Goal: Task Accomplishment & Management: Complete application form

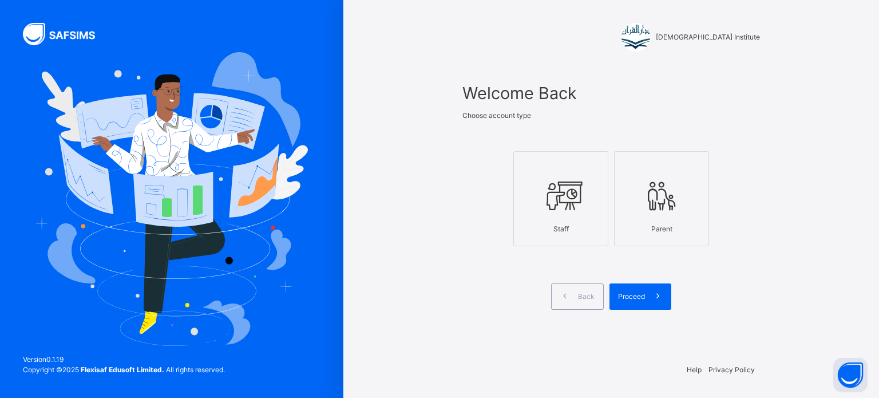
click at [578, 223] on div "Staff" at bounding box center [560, 229] width 82 height 22
click at [645, 299] on span at bounding box center [658, 296] width 26 height 26
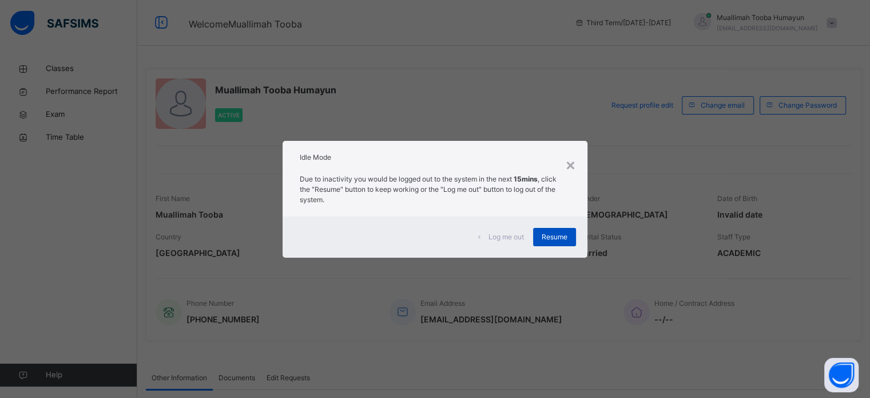
click at [557, 229] on div "Resume" at bounding box center [554, 237] width 43 height 18
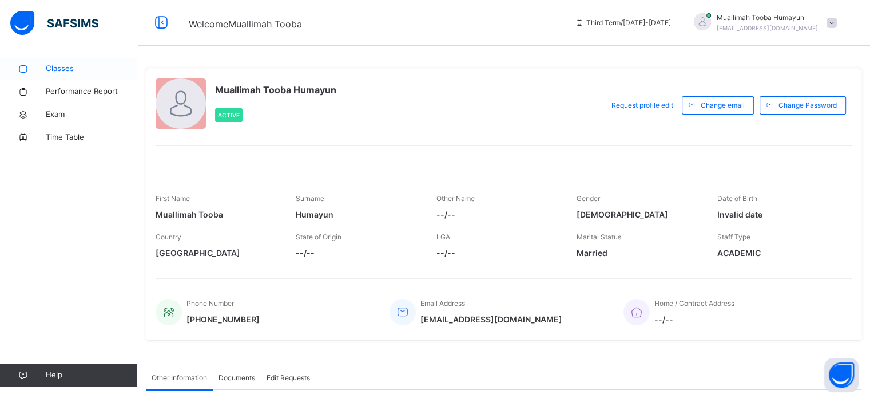
click at [59, 66] on span "Classes" at bounding box center [92, 68] width 92 height 11
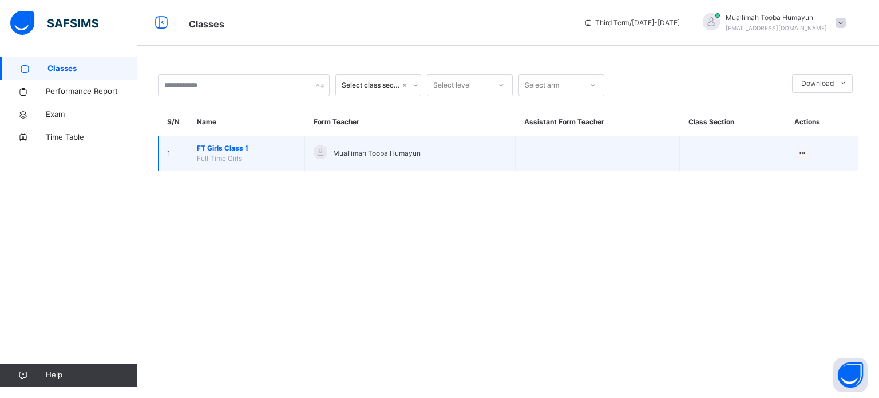
click at [245, 149] on span "FT Girls Class 1" at bounding box center [246, 148] width 99 height 10
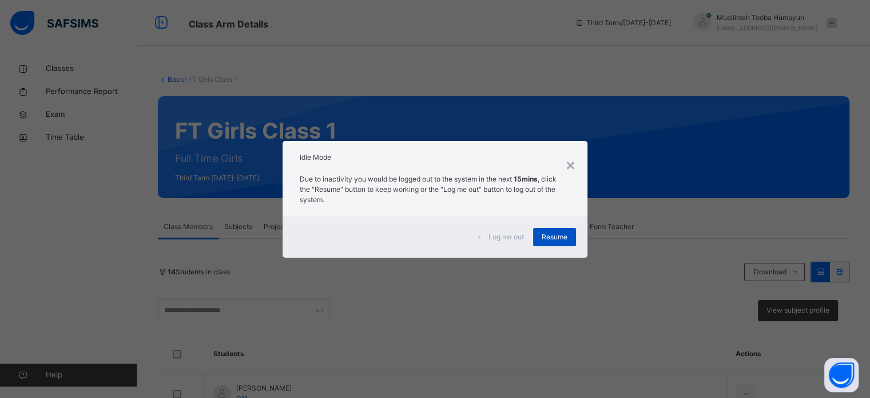
click at [557, 238] on span "Resume" at bounding box center [555, 237] width 26 height 10
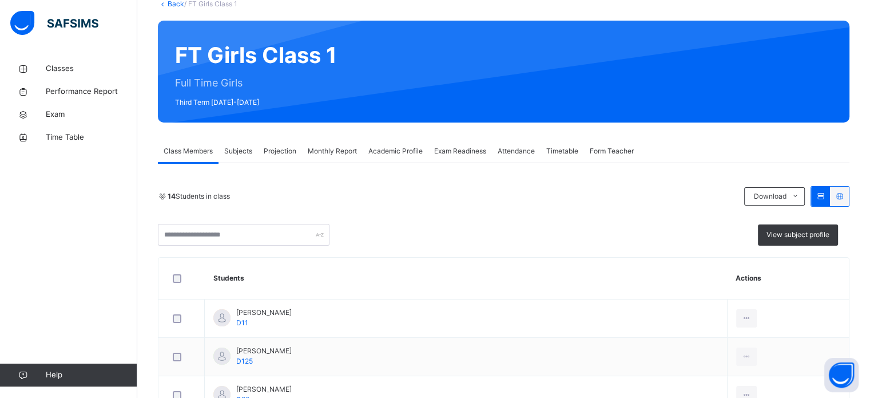
scroll to position [77, 0]
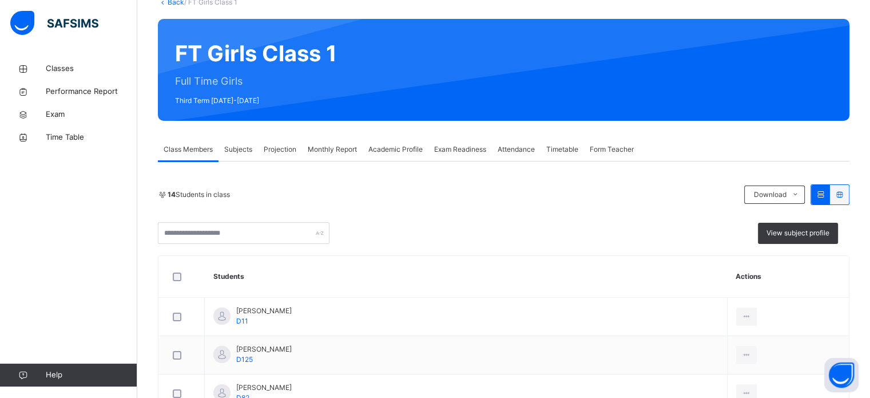
click at [279, 150] on span "Projection" at bounding box center [280, 149] width 33 height 10
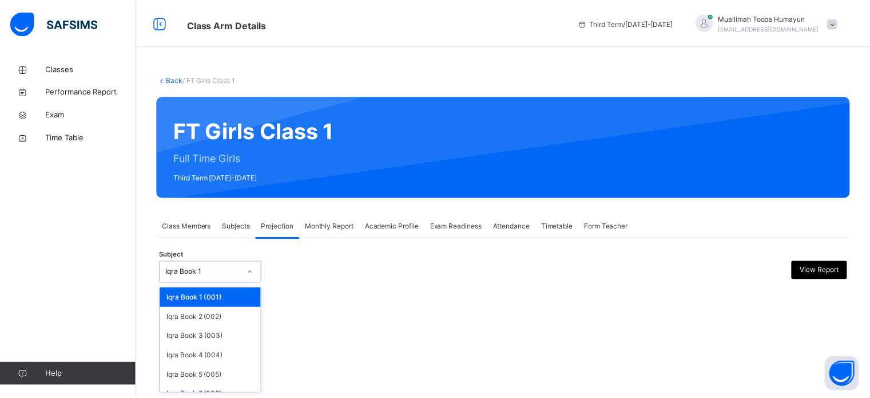
scroll to position [60, 0]
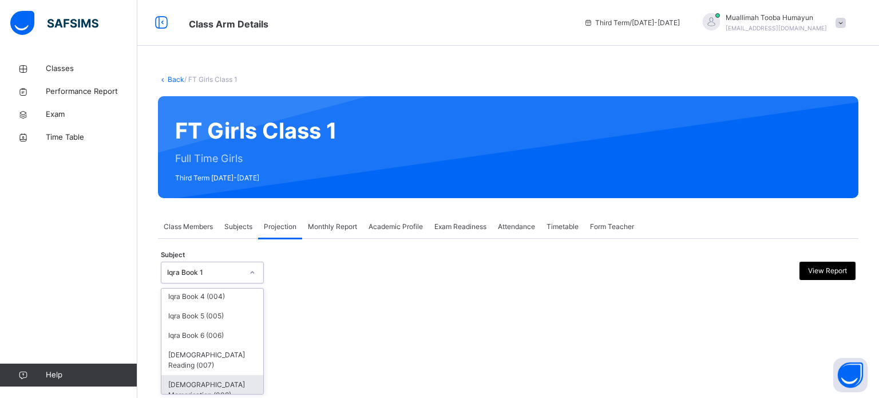
click at [178, 380] on div "[DEMOGRAPHIC_DATA] Memorisation (008)" at bounding box center [212, 390] width 102 height 30
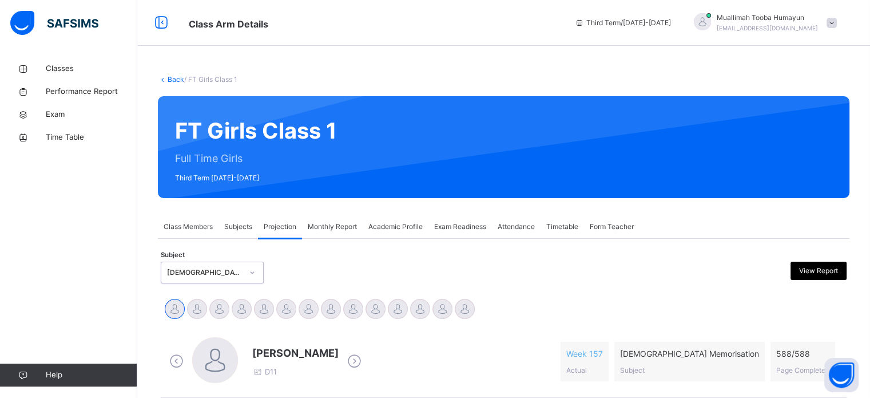
click at [193, 232] on div "Class Members" at bounding box center [188, 226] width 61 height 23
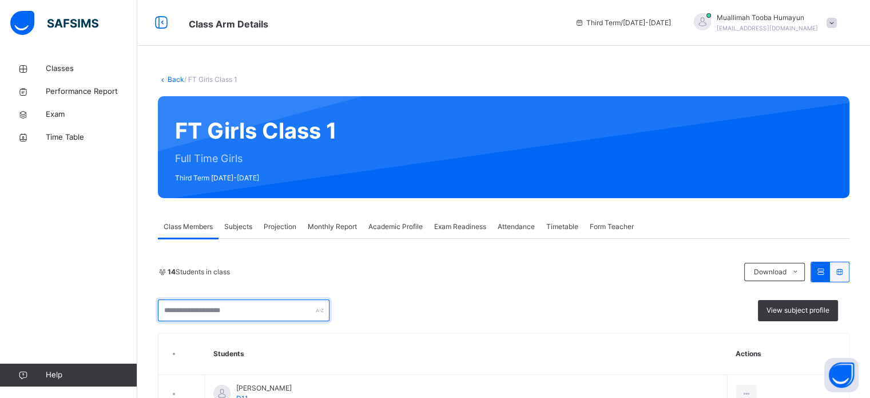
click at [210, 299] on input "text" at bounding box center [244, 310] width 172 height 22
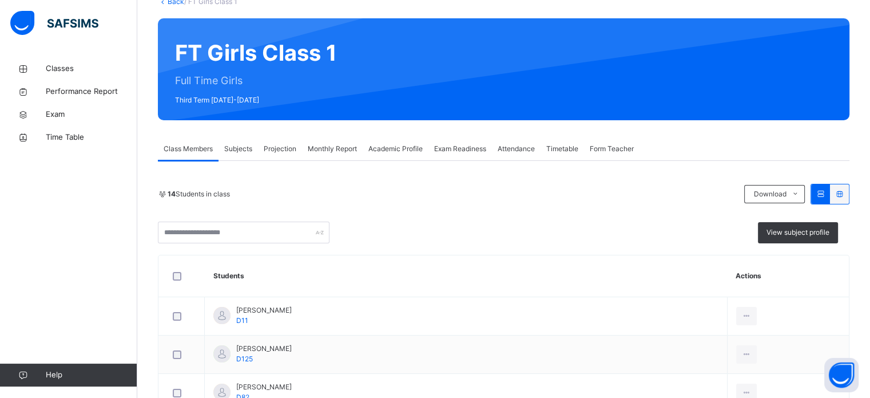
click at [625, 238] on div "View subject profile" at bounding box center [504, 232] width 692 height 22
click at [272, 146] on span "Projection" at bounding box center [280, 149] width 33 height 10
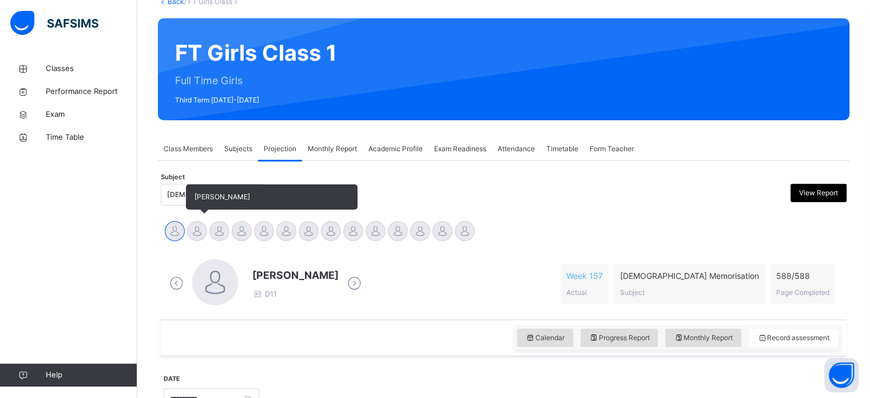
click at [197, 236] on div at bounding box center [197, 231] width 20 height 20
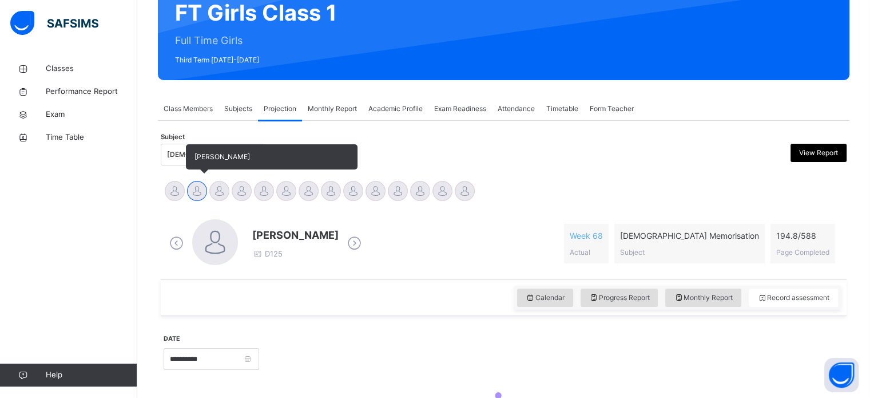
scroll to position [202, 0]
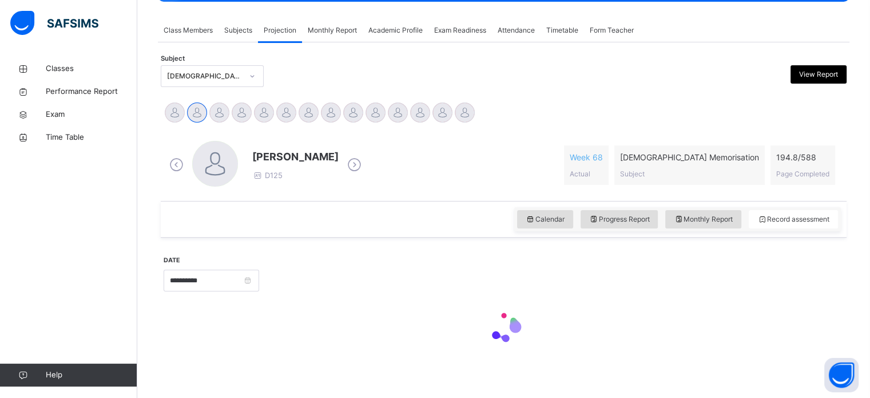
click at [736, 141] on div "[PERSON_NAME] D125 Week 68 Actual [DEMOGRAPHIC_DATA] Memorisation Subject 194.8…" at bounding box center [503, 165] width 674 height 49
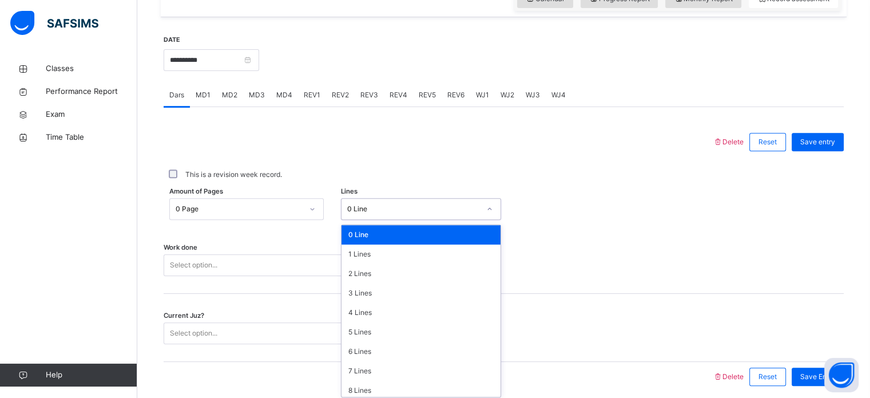
scroll to position [420, 0]
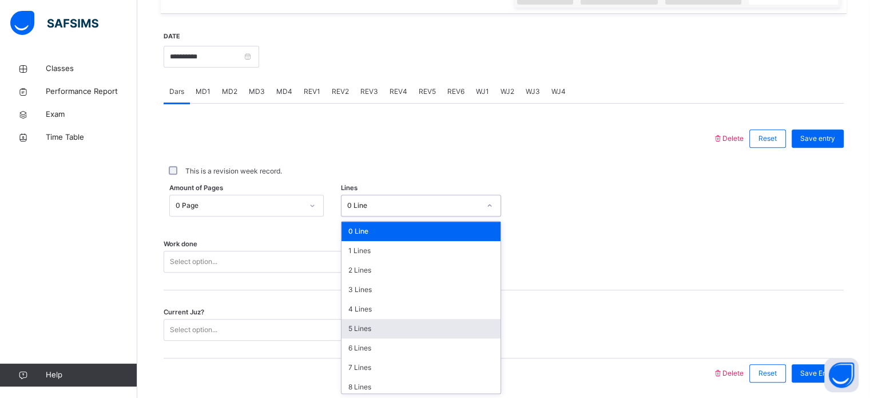
click at [349, 323] on div "5 Lines" at bounding box center [420, 328] width 159 height 19
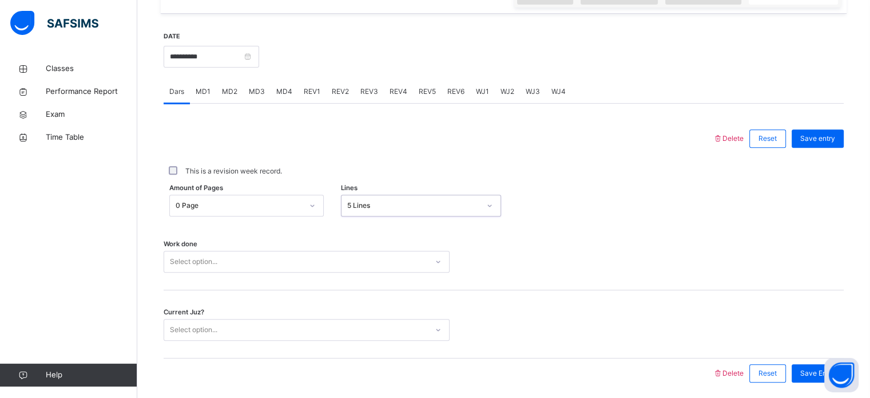
scroll to position [461, 0]
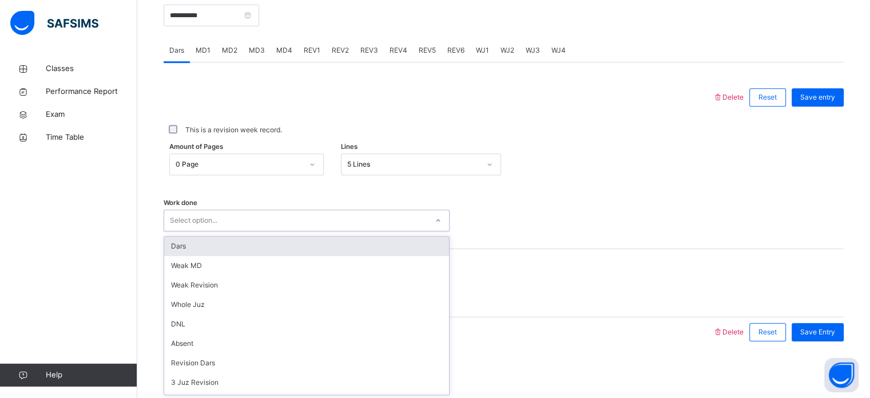
click at [172, 253] on div "Dars" at bounding box center [306, 245] width 285 height 19
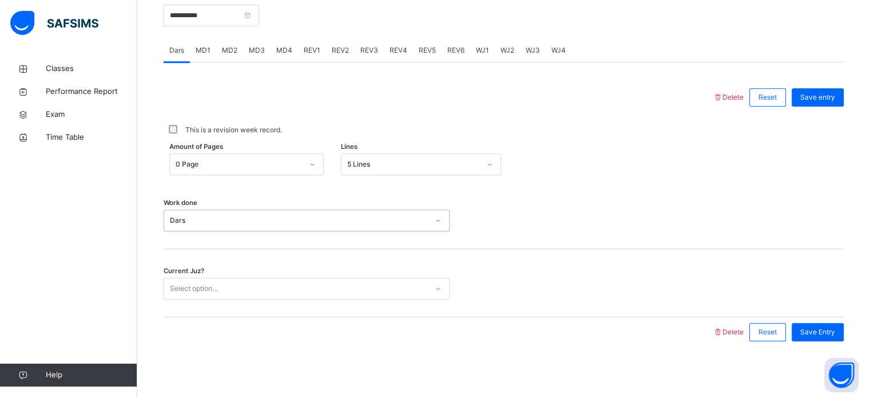
click at [169, 304] on div "Current Juz? Select option..." at bounding box center [504, 283] width 680 height 68
type input "*"
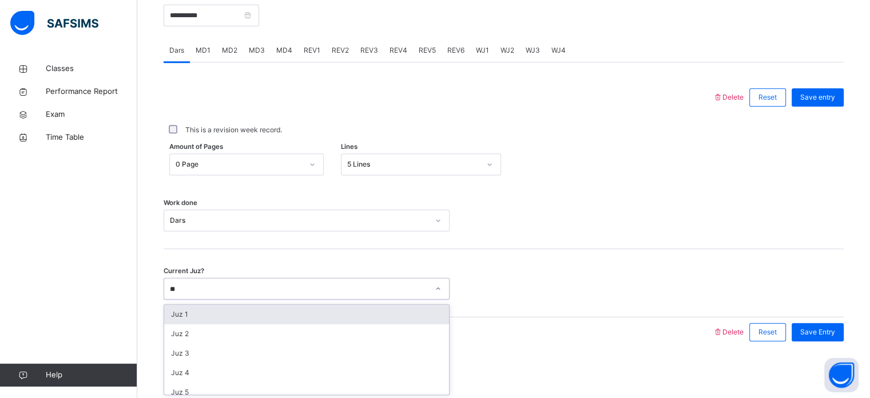
type input "*"
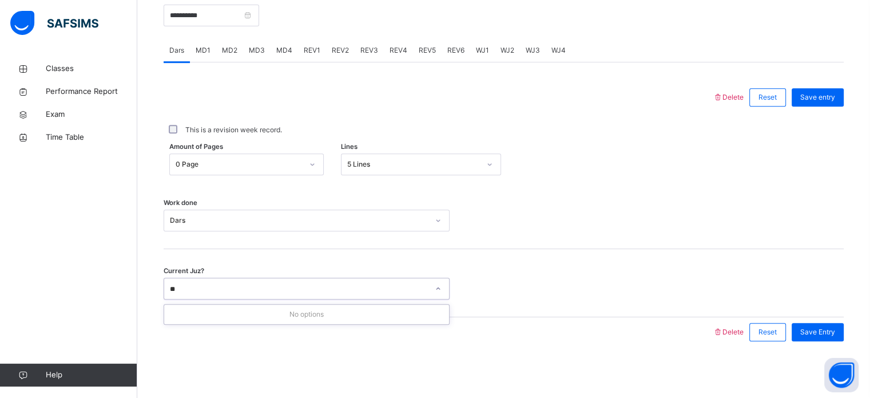
type input "*"
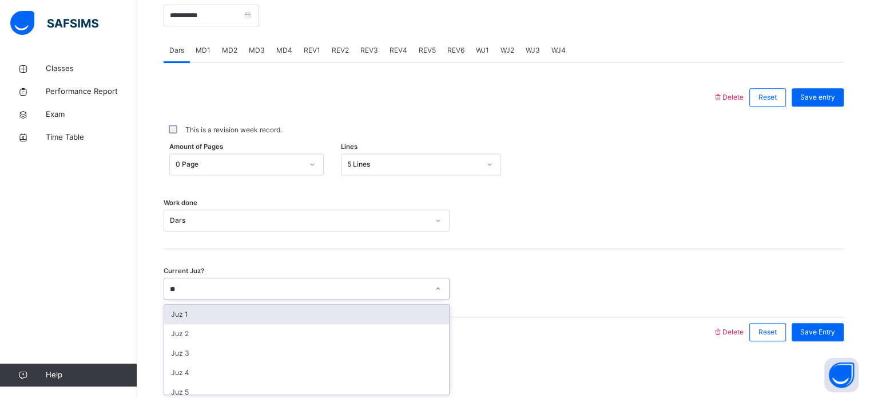
type input "*"
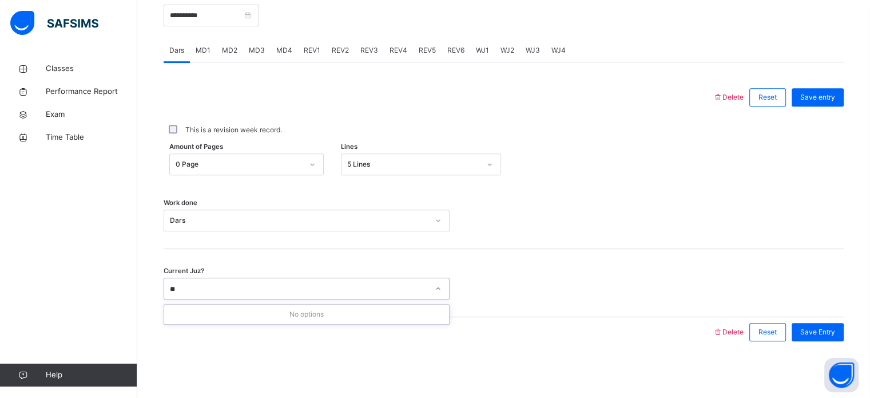
type input "*"
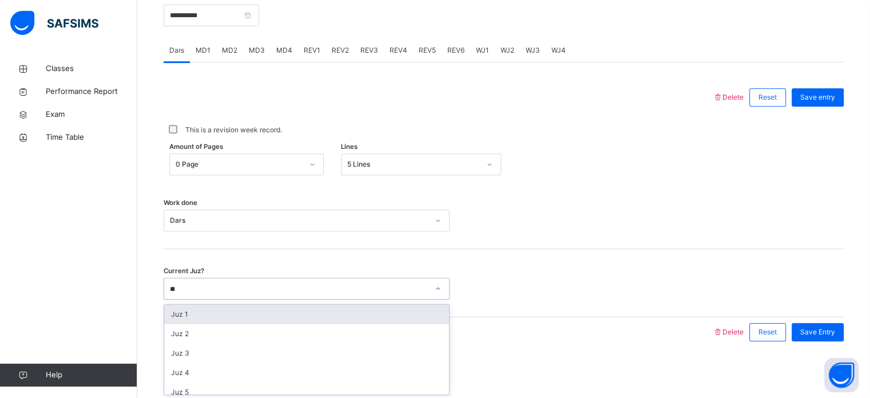
type input "*"
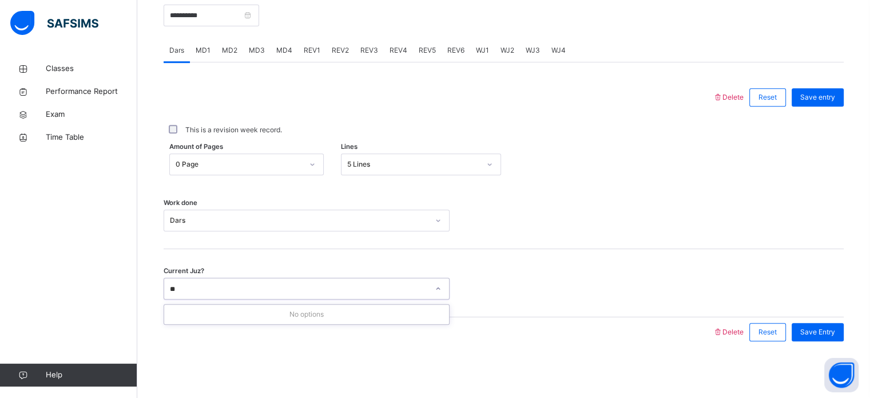
type input "*"
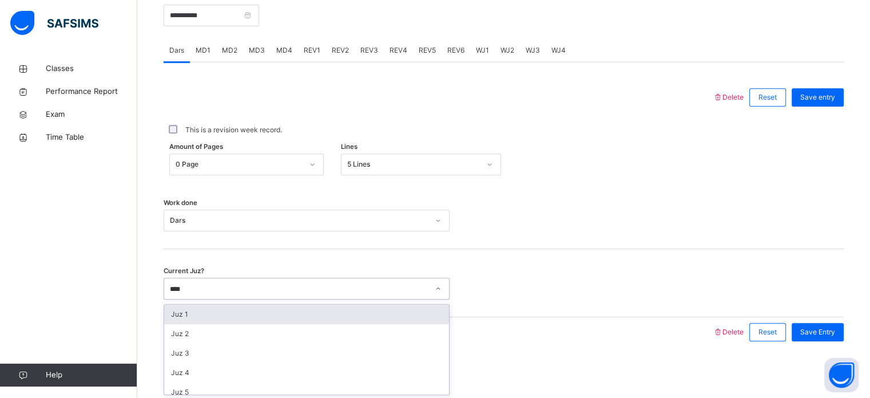
type input "*****"
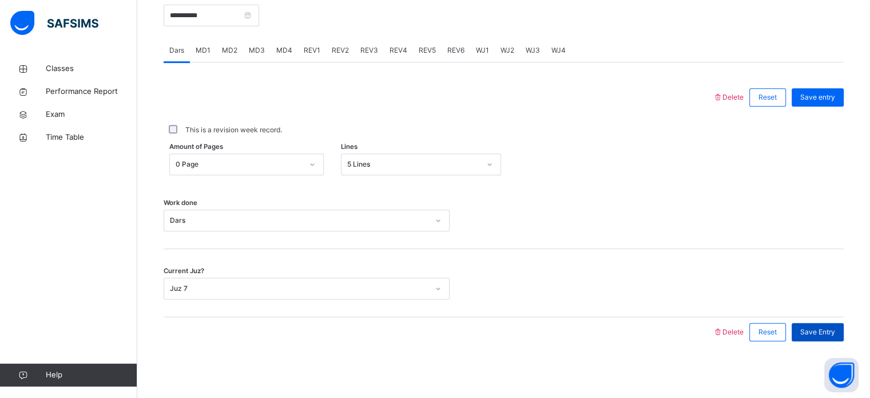
click at [815, 330] on span "Save Entry" at bounding box center [817, 332] width 35 height 10
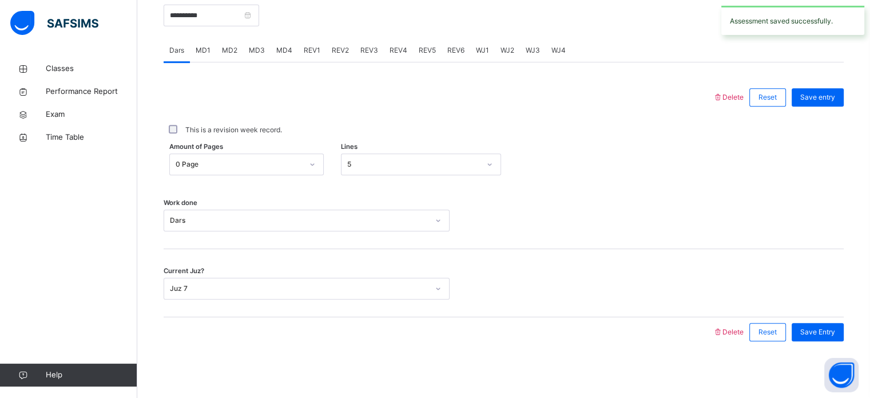
click at [231, 57] on div "MD2" at bounding box center [229, 50] width 27 height 23
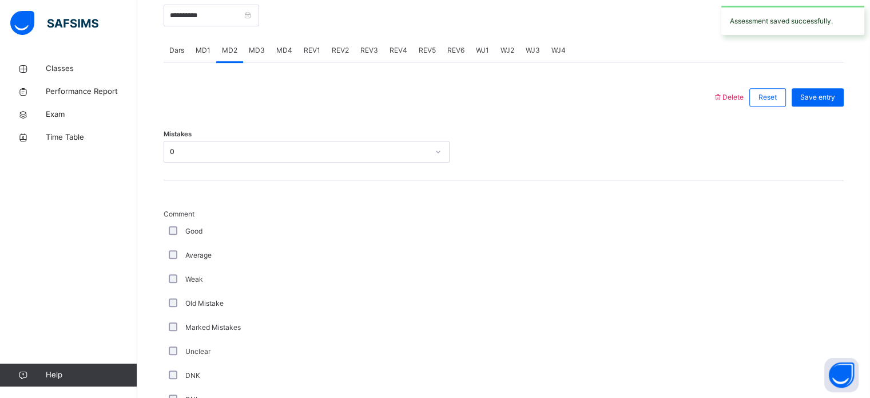
click at [278, 58] on div "MD4" at bounding box center [284, 50] width 27 height 23
click at [312, 50] on span "REV1" at bounding box center [312, 50] width 17 height 10
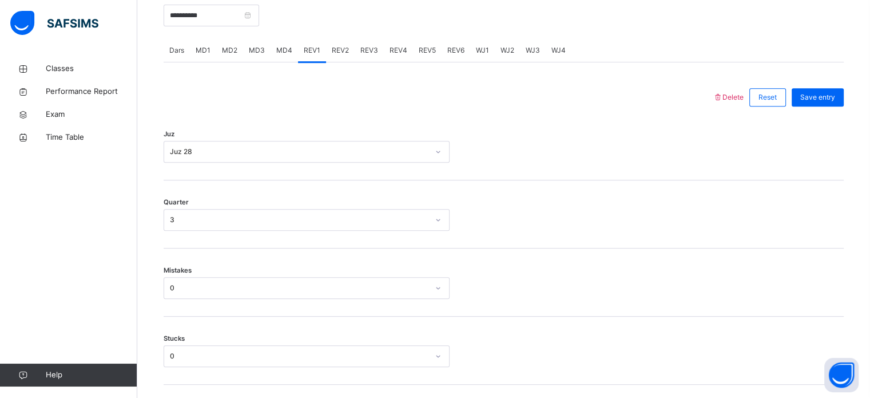
click at [338, 58] on div "REV2" at bounding box center [340, 50] width 29 height 23
click at [364, 52] on span "REV3" at bounding box center [369, 50] width 18 height 10
click at [403, 52] on span "REV4" at bounding box center [399, 50] width 18 height 10
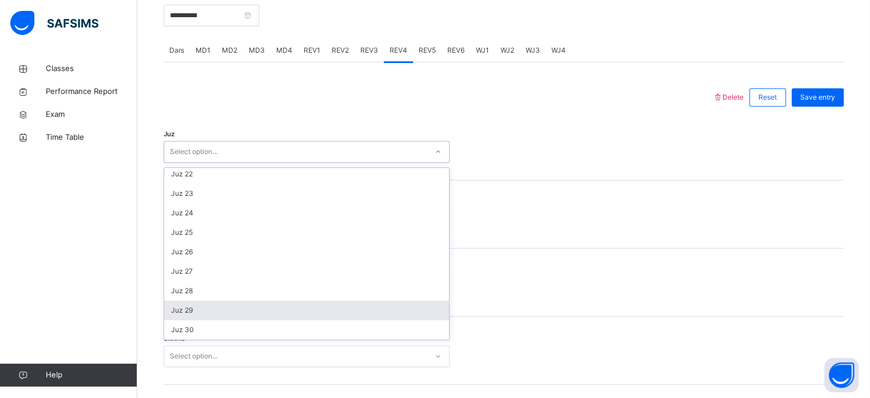
click at [169, 311] on div "Juz 29" at bounding box center [306, 309] width 285 height 19
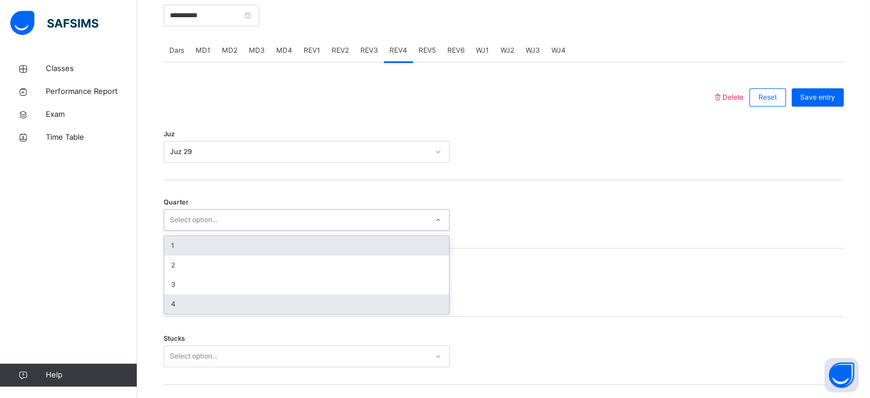
click at [167, 300] on div "4" at bounding box center [306, 303] width 285 height 19
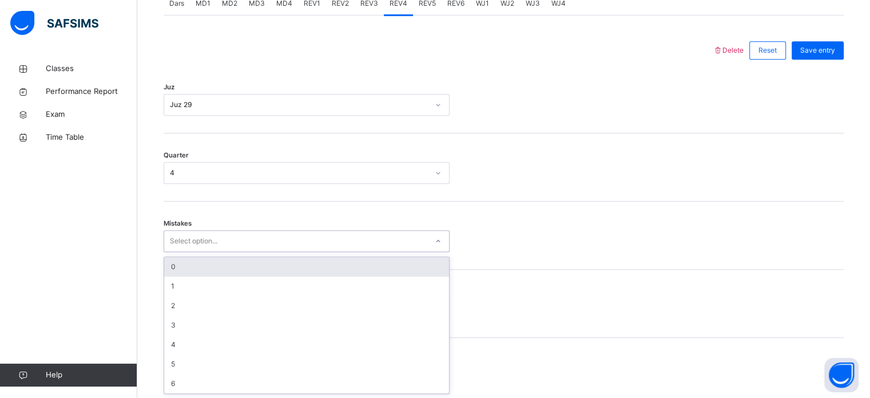
click at [166, 269] on div "0" at bounding box center [306, 266] width 285 height 19
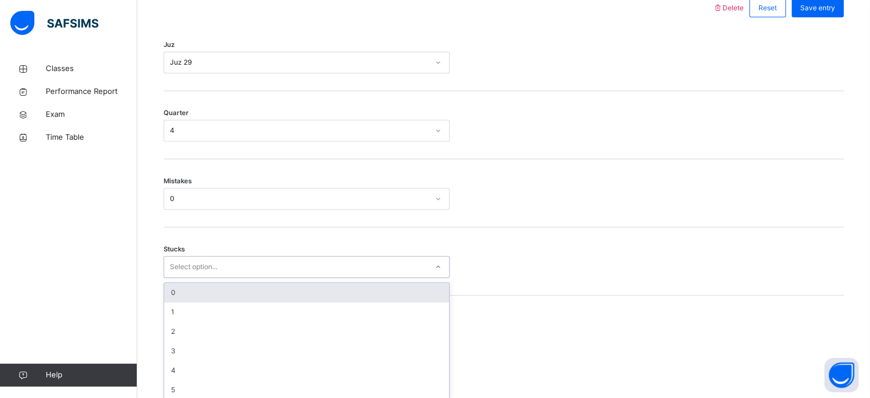
scroll to position [556, 0]
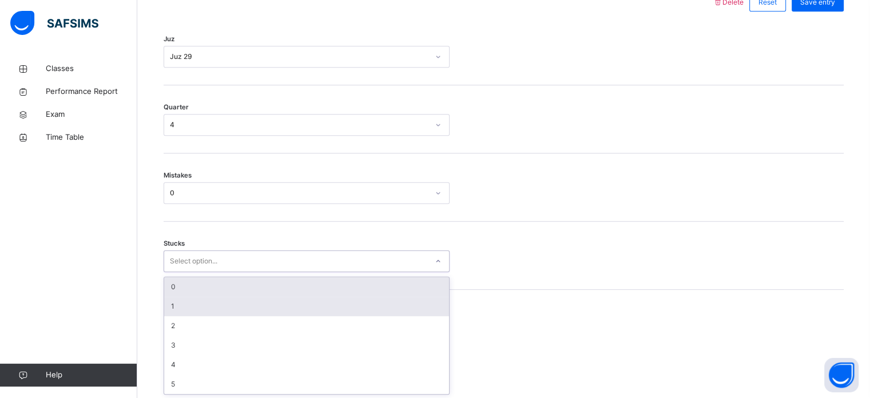
click at [165, 304] on div "1" at bounding box center [306, 305] width 285 height 19
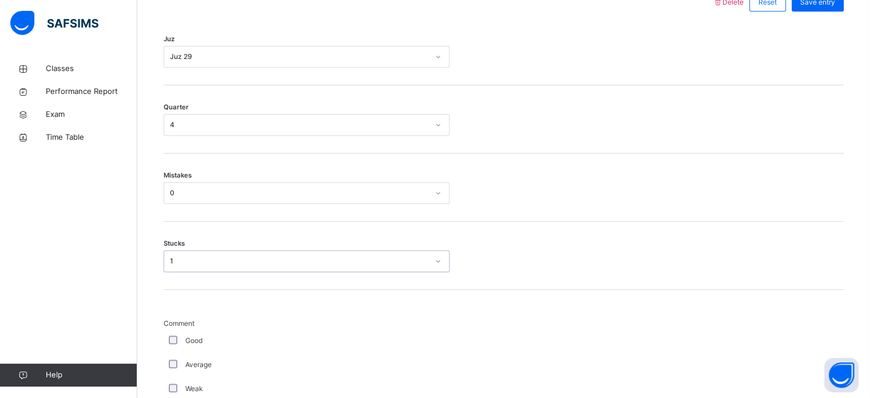
click at [162, 335] on div "**********" at bounding box center [504, 326] width 686 height 896
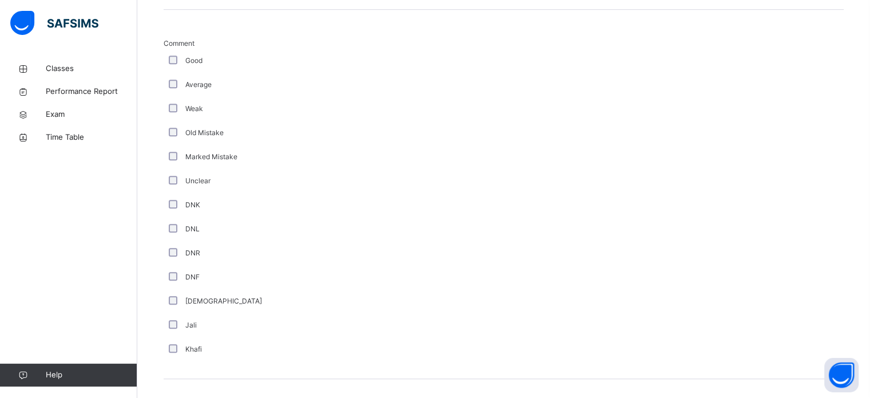
scroll to position [965, 0]
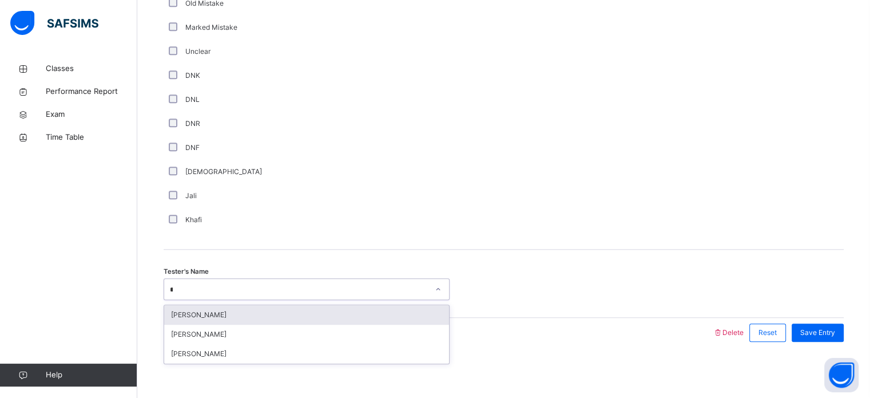
type input "**"
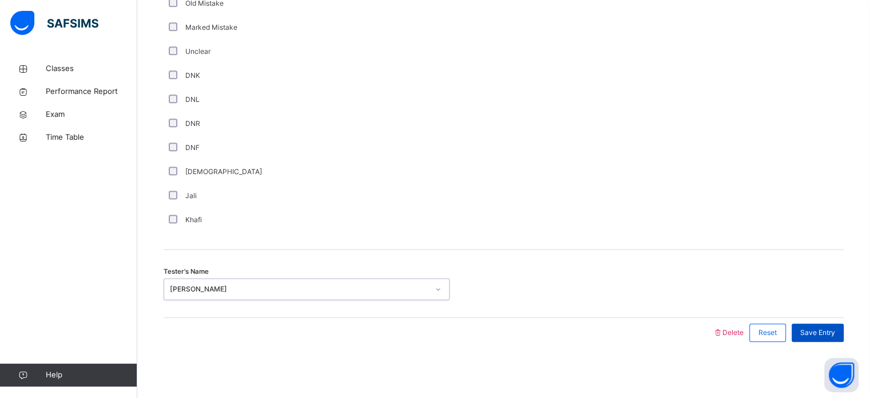
click at [818, 333] on span "Save Entry" at bounding box center [817, 332] width 35 height 10
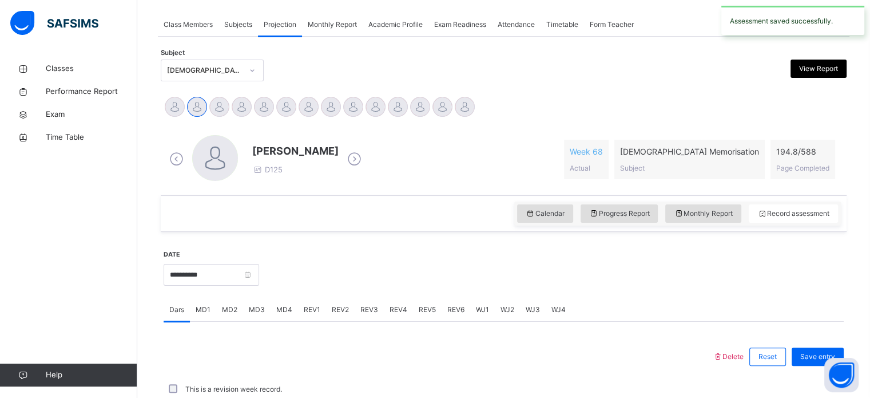
scroll to position [461, 0]
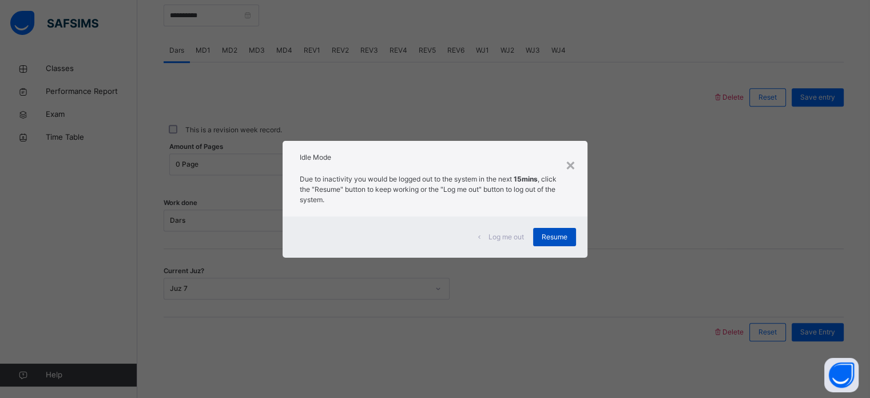
click at [554, 230] on div "Resume" at bounding box center [554, 237] width 43 height 18
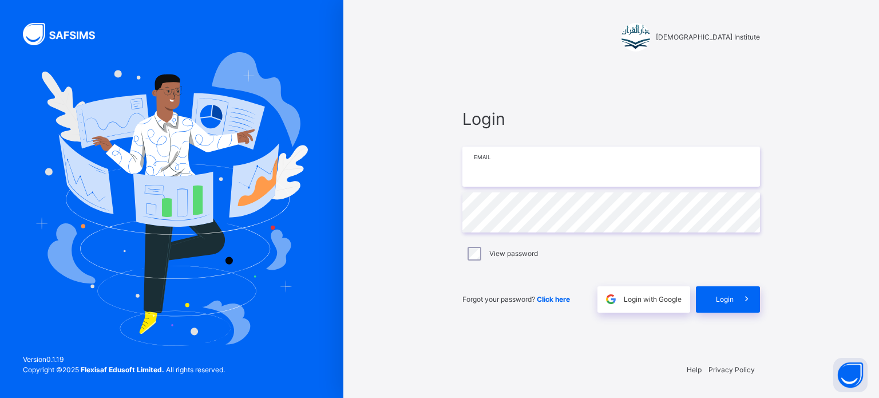
type input "**********"
